Goal: Task Accomplishment & Management: Manage account settings

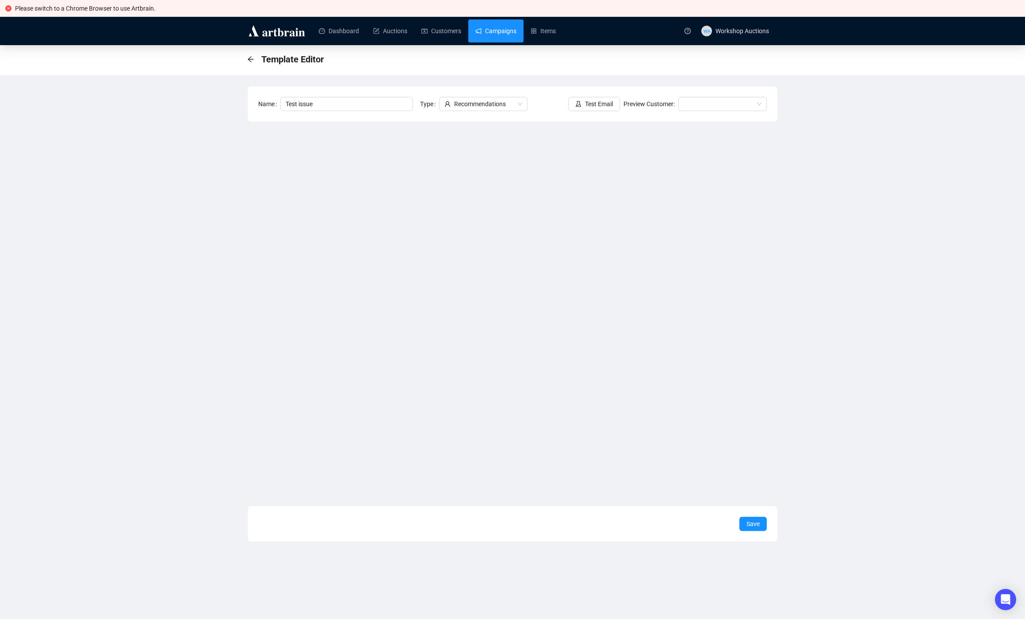
click at [508, 36] on link "Campaigns" at bounding box center [495, 30] width 41 height 23
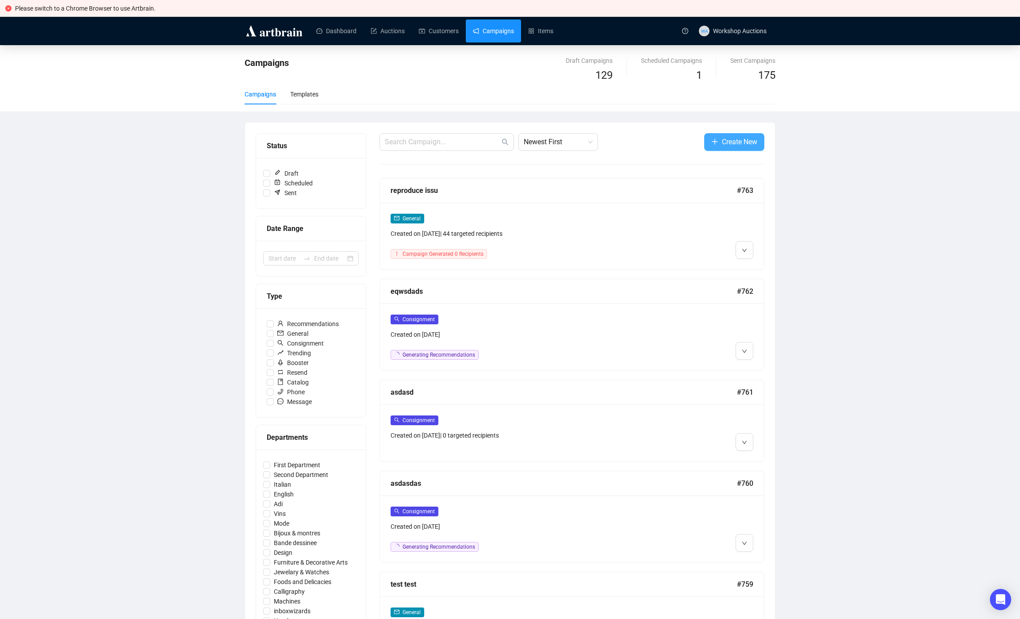
click at [727, 145] on span "Create New" at bounding box center [739, 141] width 35 height 11
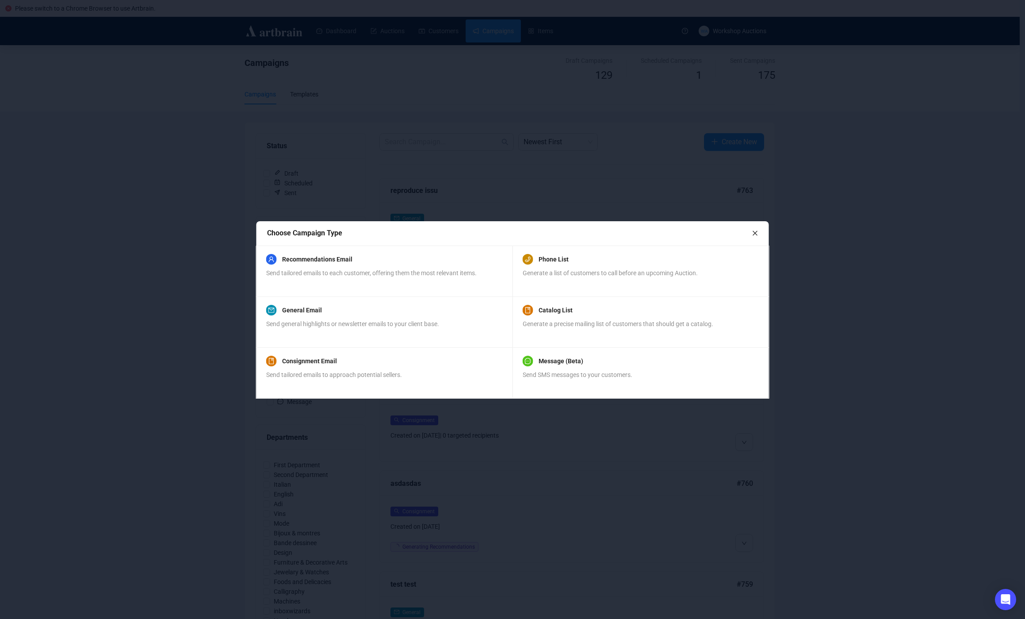
click at [341, 270] on span "Send tailored emails to each customer, offering them the most relevant items." at bounding box center [371, 272] width 210 height 7
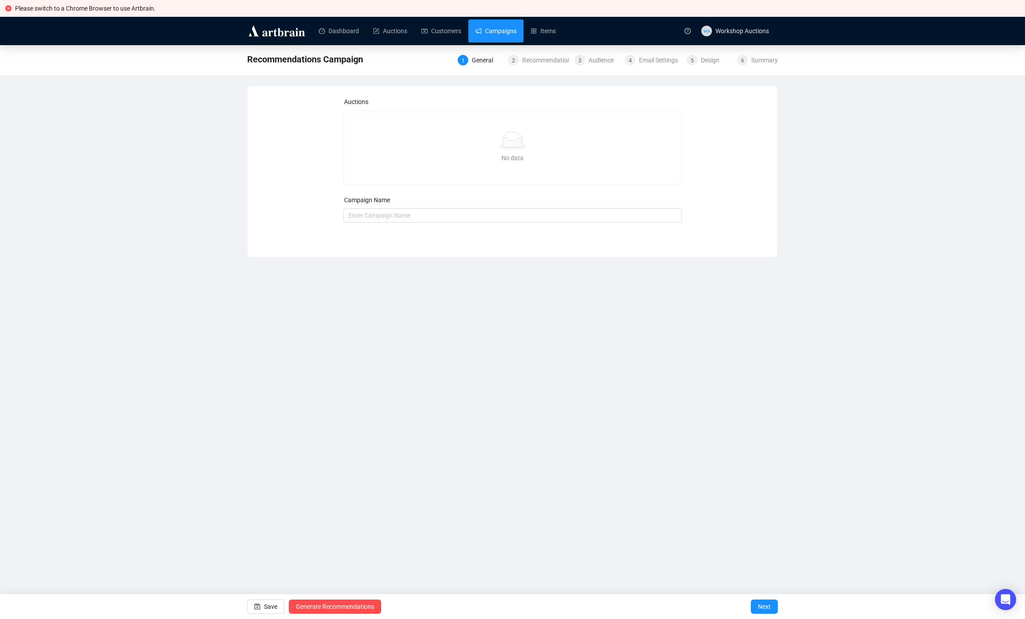
click at [505, 33] on link "Campaigns" at bounding box center [495, 30] width 41 height 23
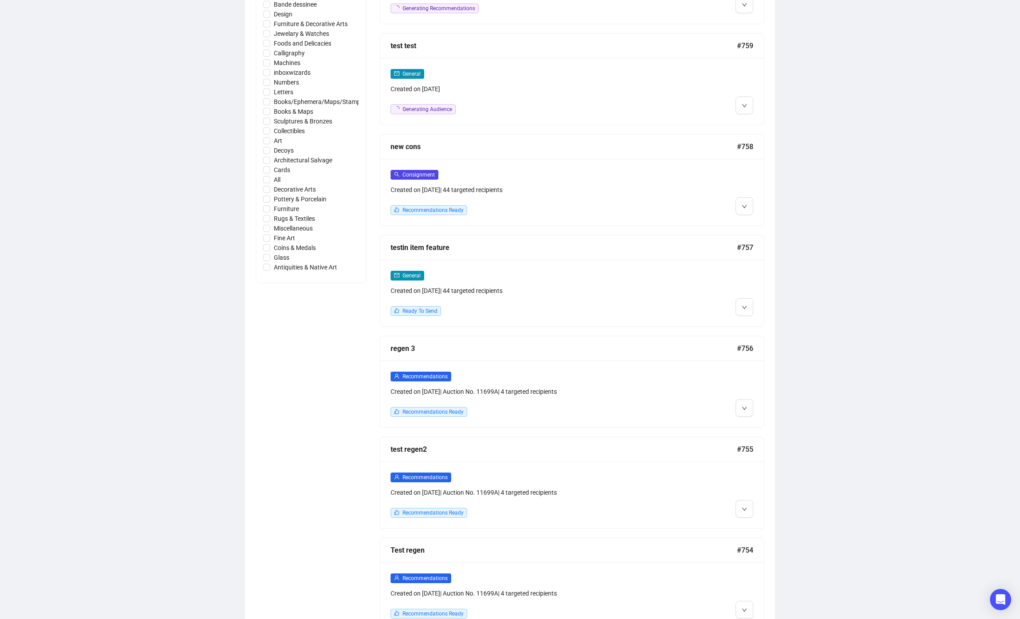
scroll to position [566, 0]
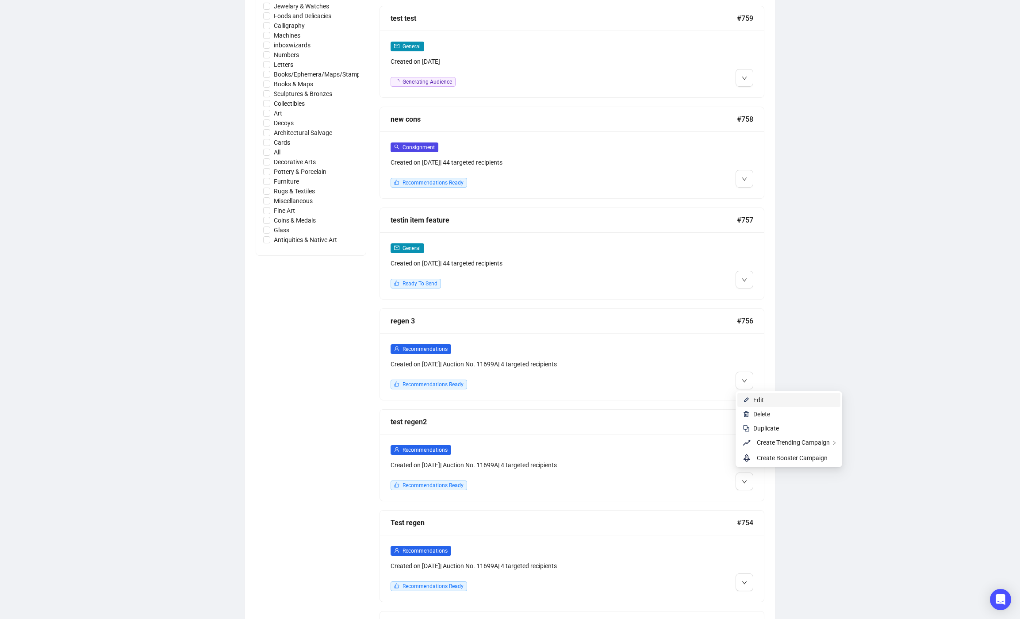
click at [767, 399] on span "Edit" at bounding box center [794, 400] width 82 height 10
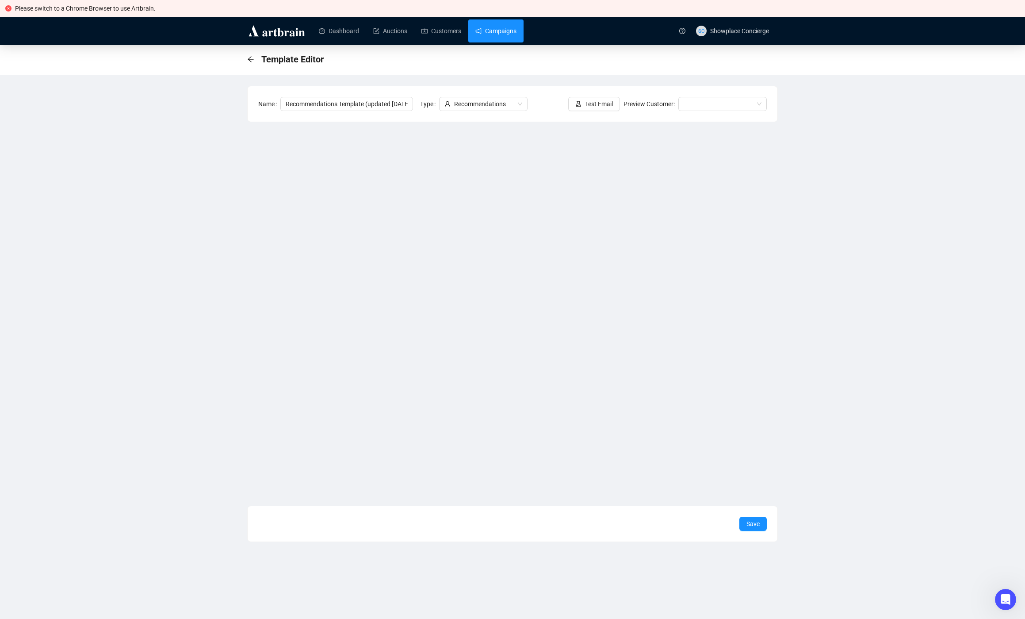
click at [501, 34] on link "Campaigns" at bounding box center [495, 30] width 41 height 23
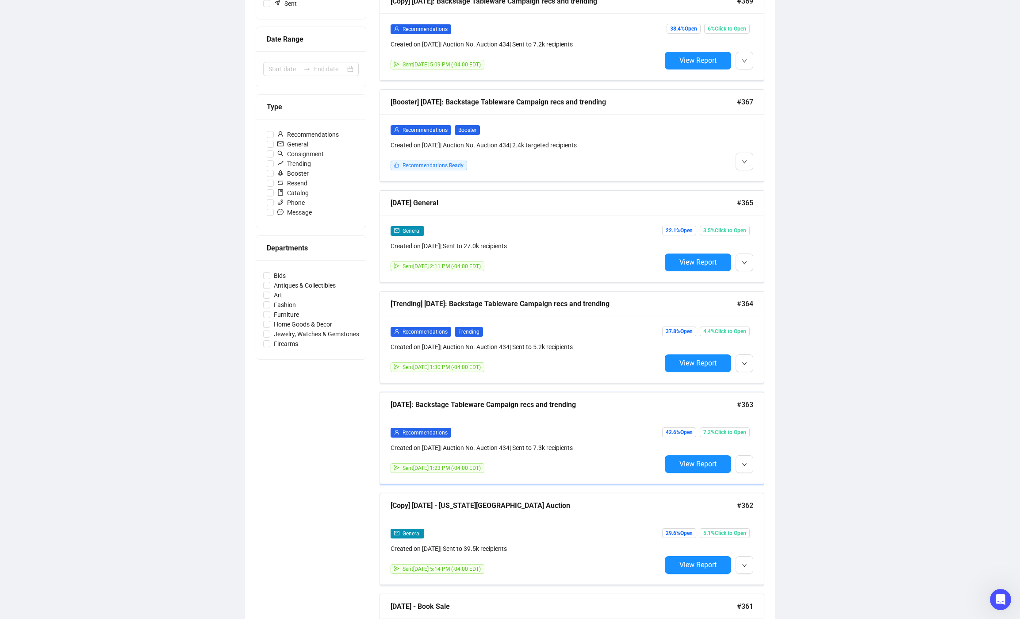
scroll to position [400, 0]
